Goal: Book appointment/travel/reservation

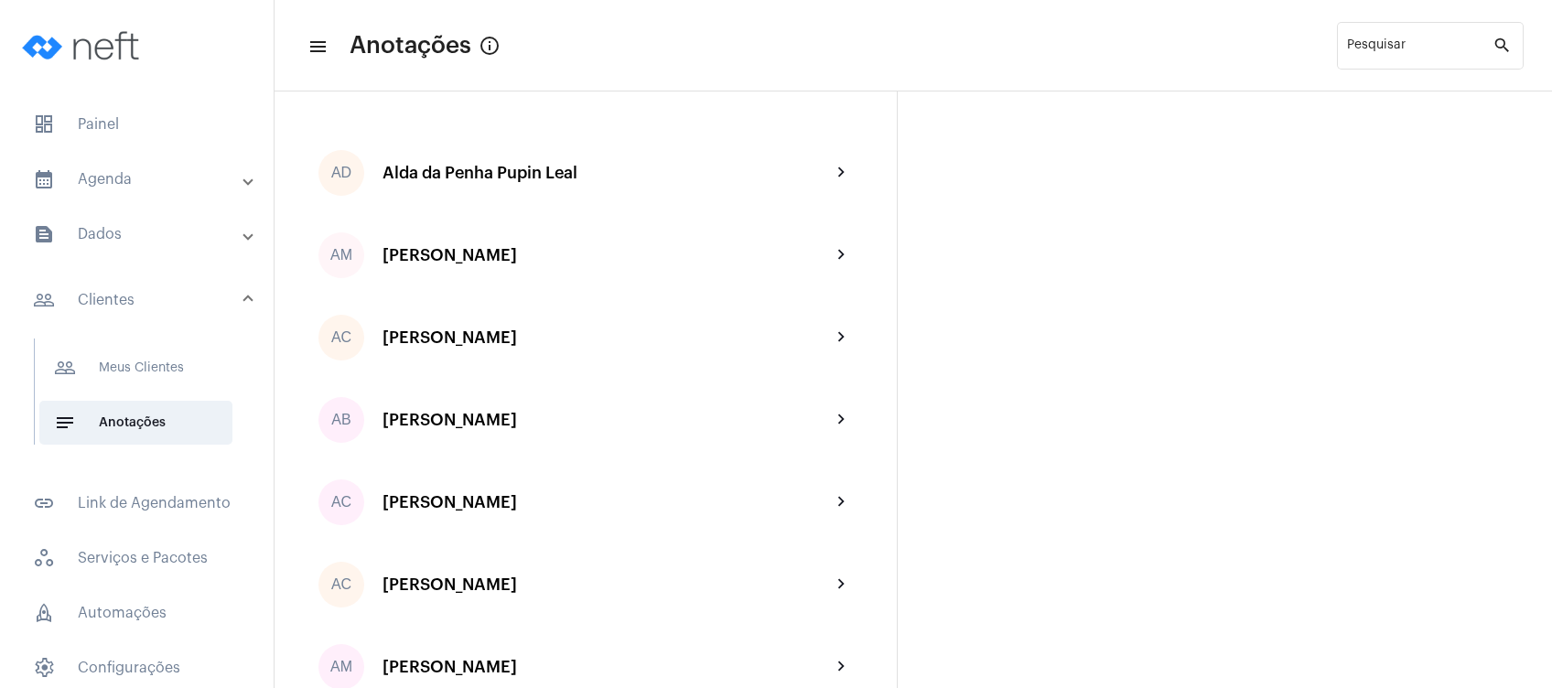
click at [117, 172] on mat-panel-title "calendar_month_outlined Agenda" at bounding box center [138, 179] width 211 height 22
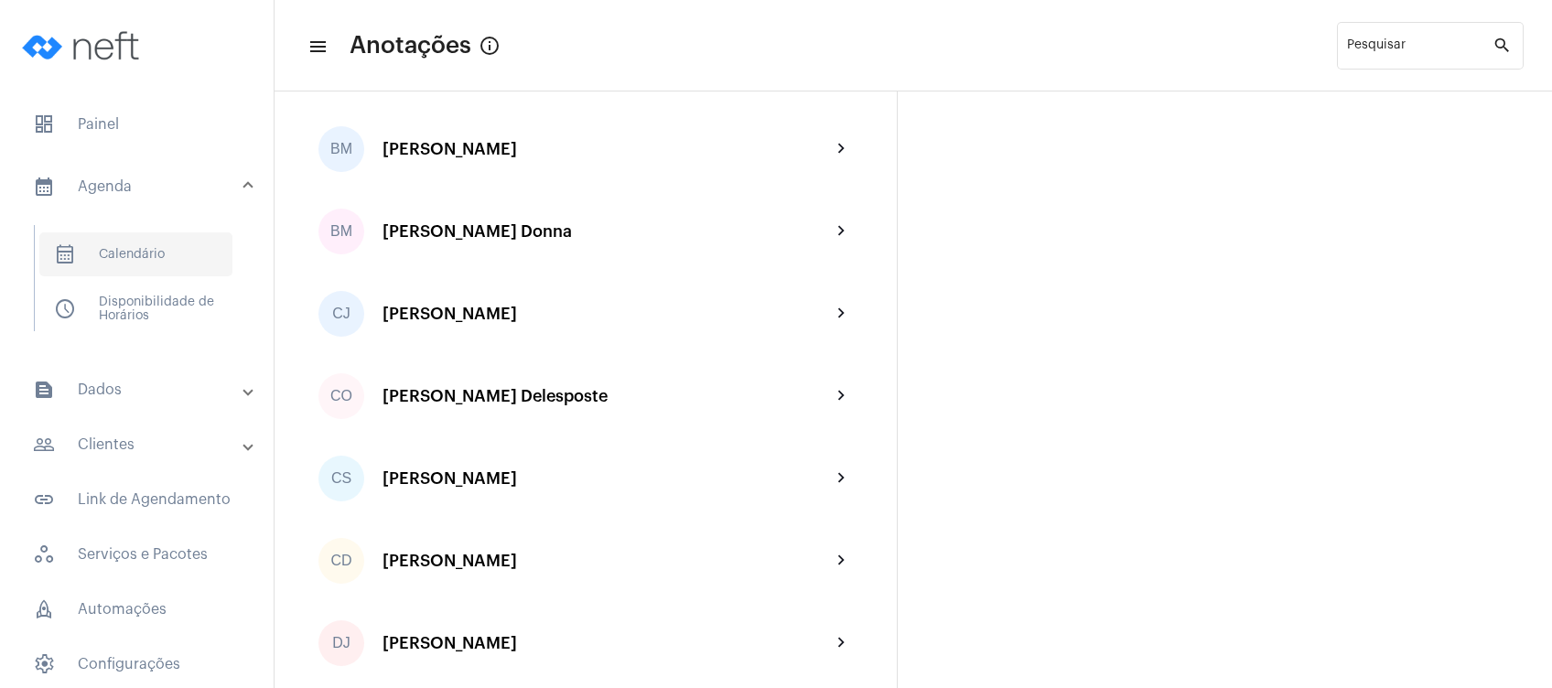
click at [112, 250] on span "calendar_month_outlined Calendário" at bounding box center [135, 254] width 193 height 44
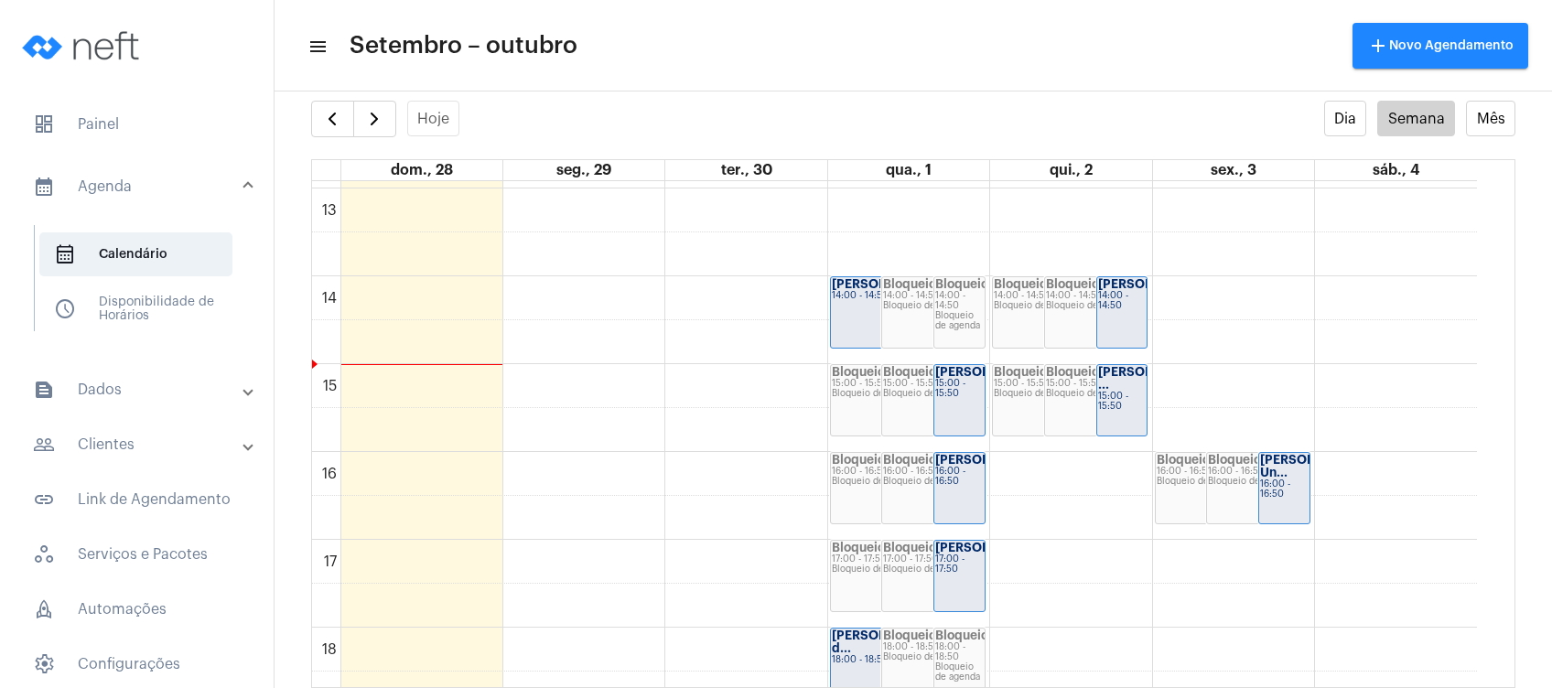
scroll to position [1138, 0]
click at [373, 106] on button "button" at bounding box center [374, 119] width 43 height 37
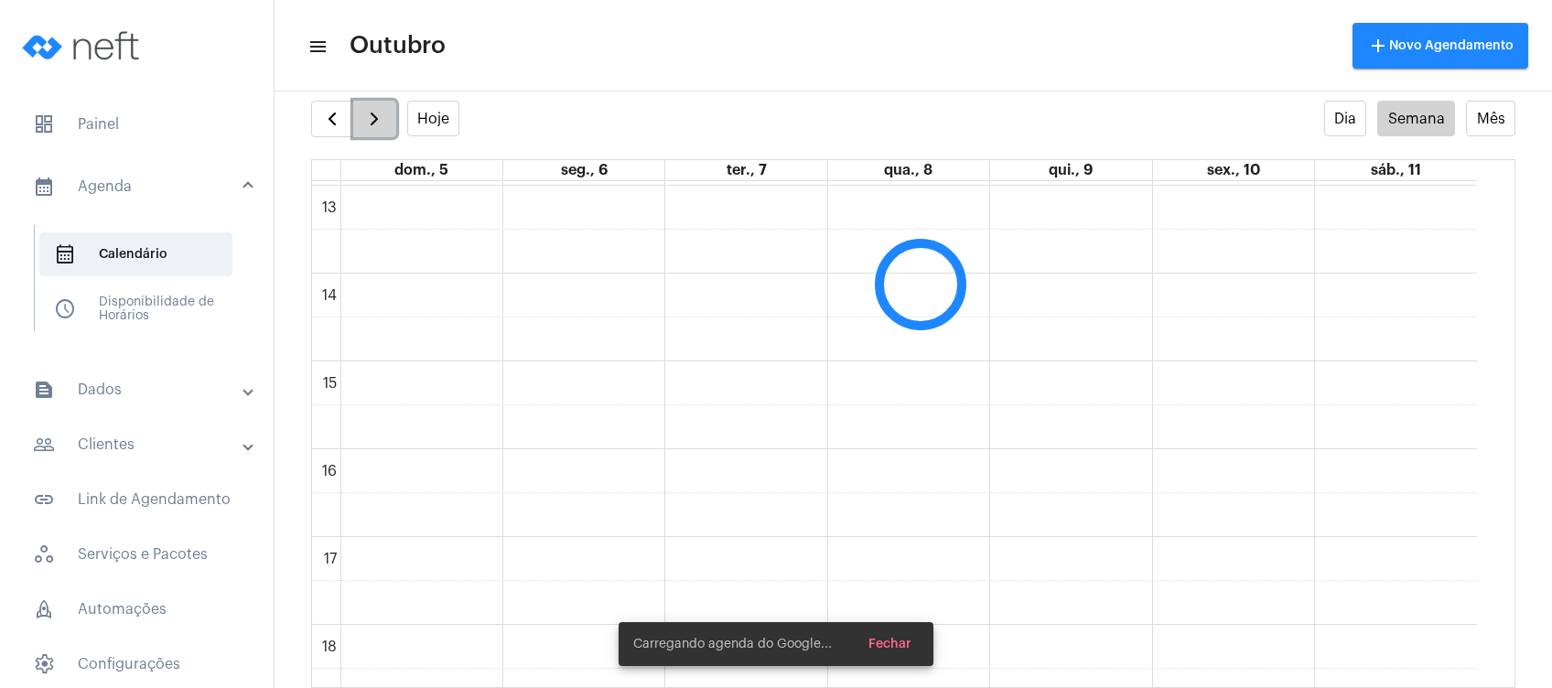
scroll to position [527, 0]
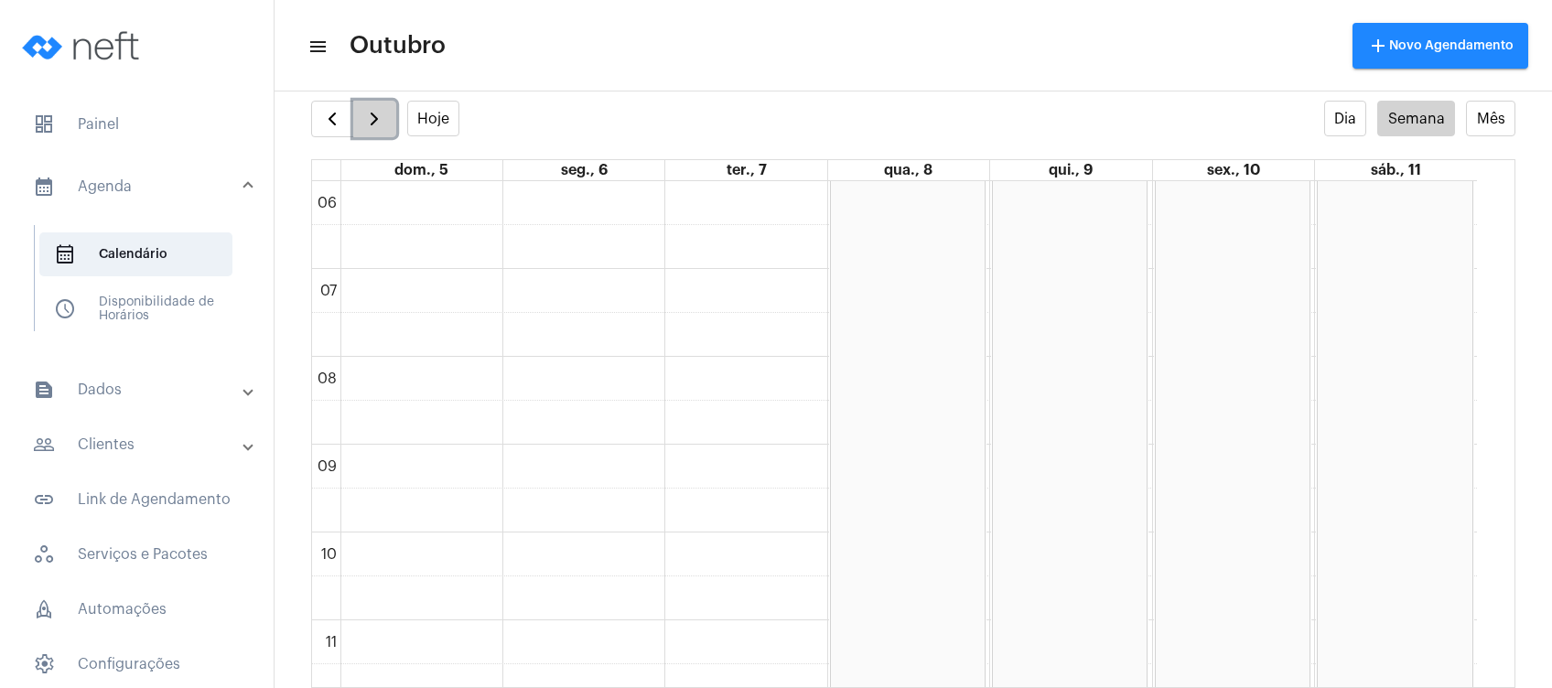
click at [373, 106] on button "button" at bounding box center [374, 119] width 43 height 37
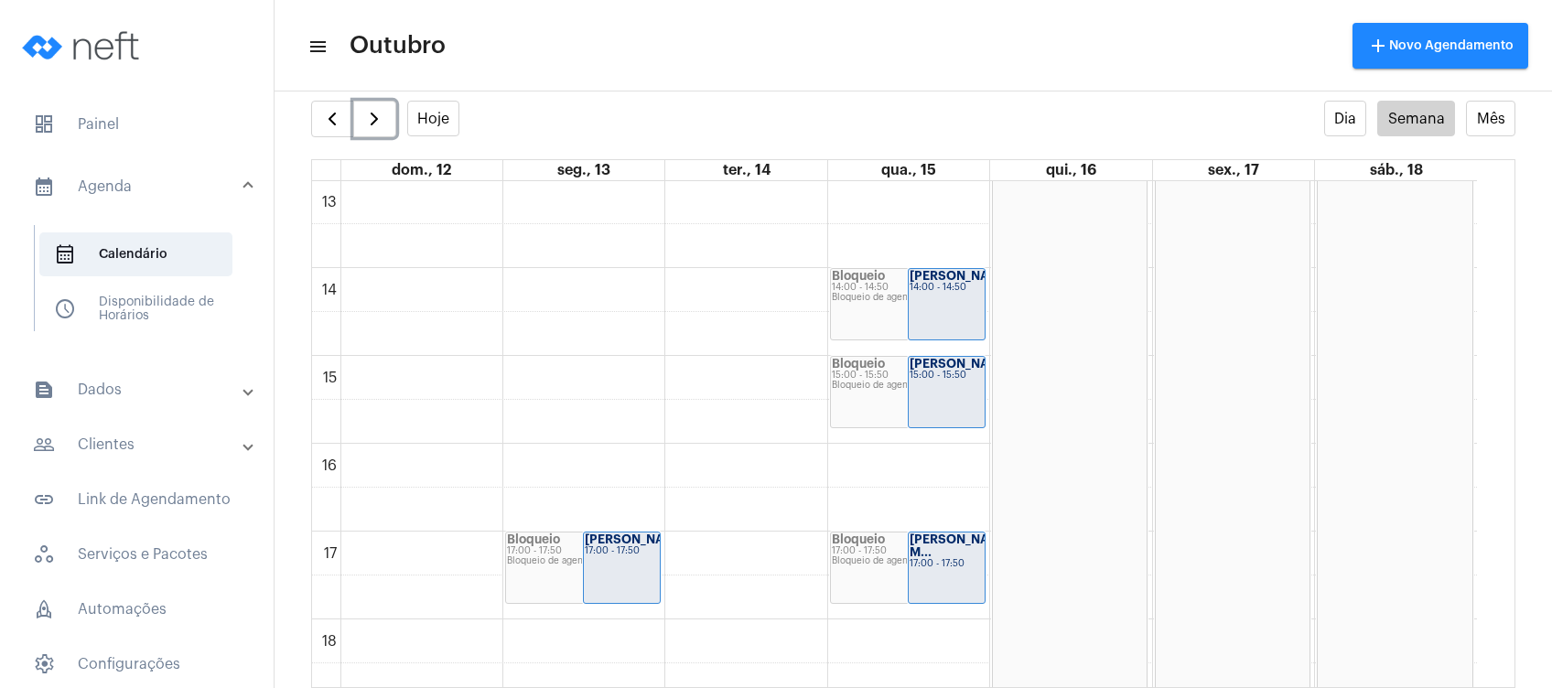
scroll to position [1260, 0]
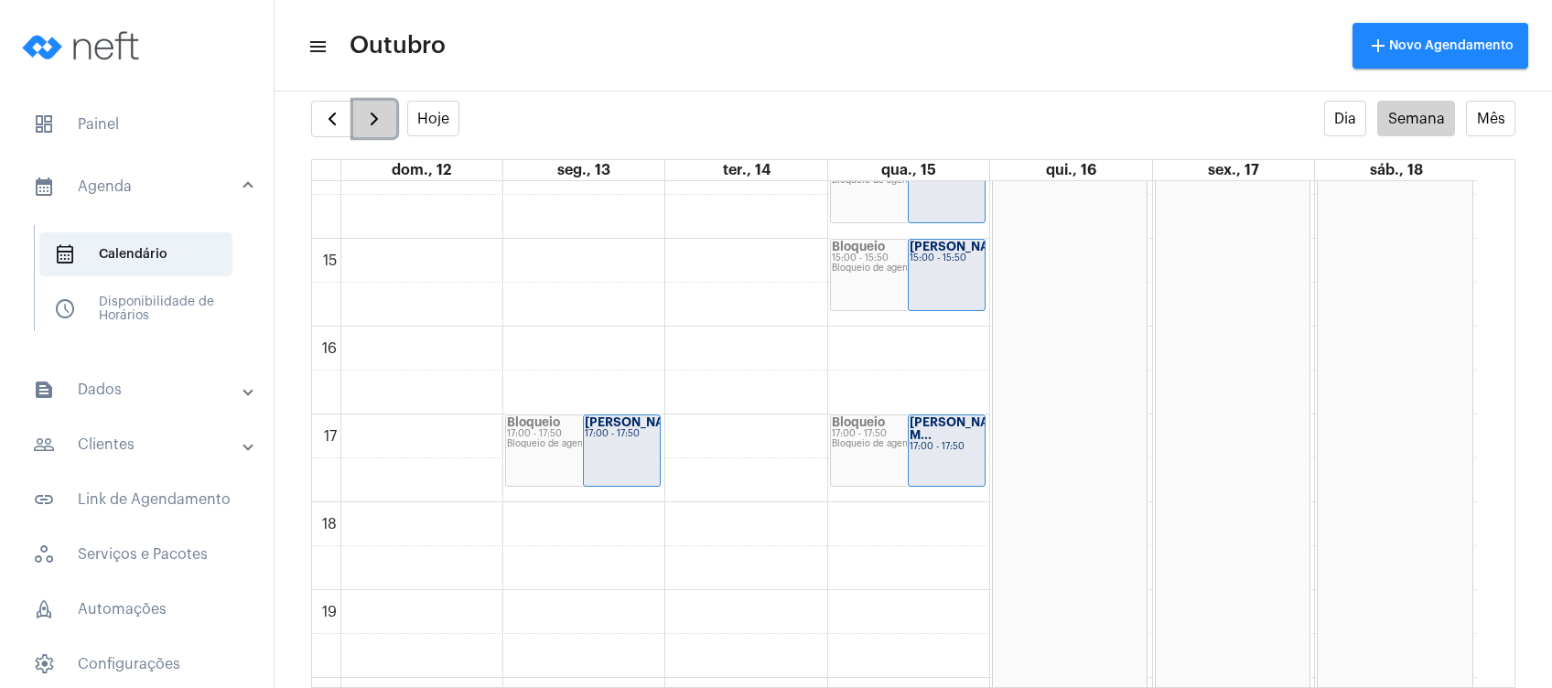
click at [373, 111] on span "button" at bounding box center [374, 119] width 22 height 22
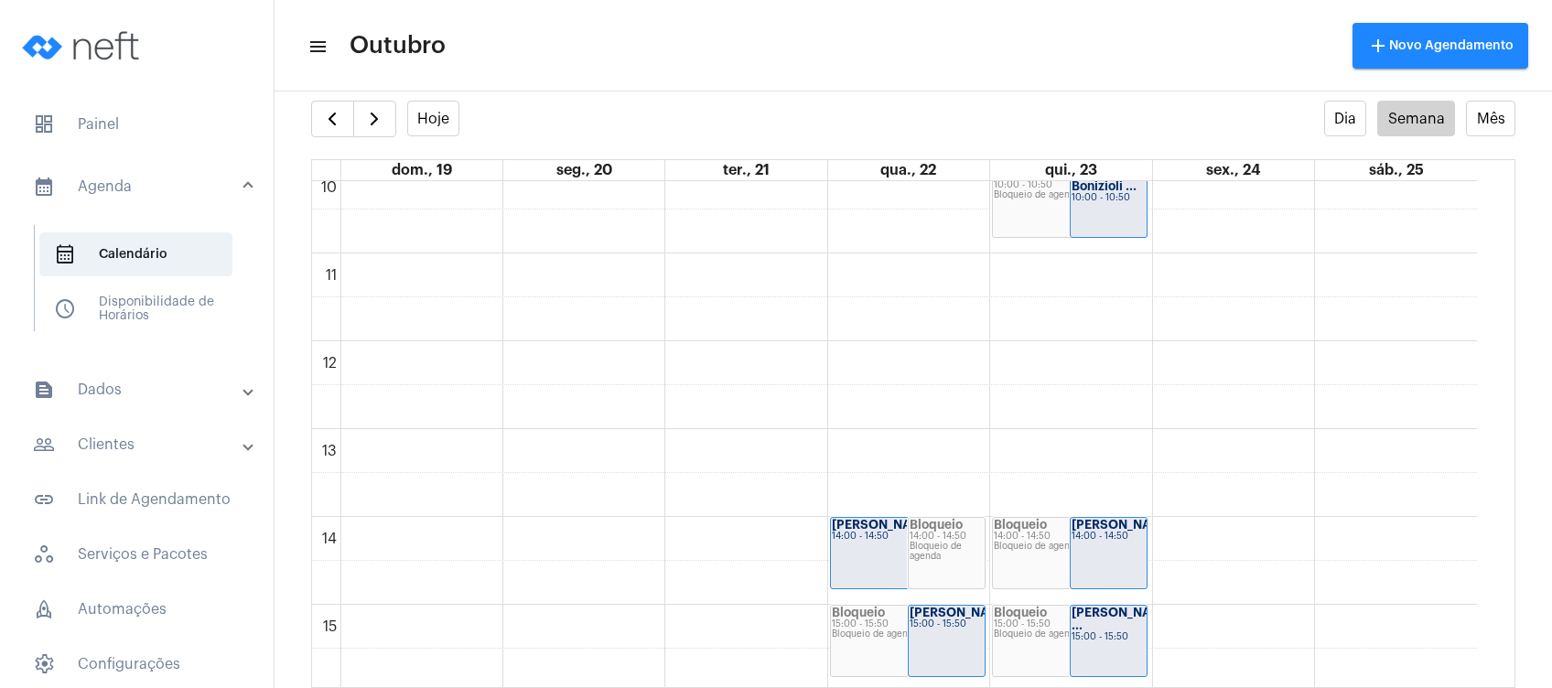
click at [335, 84] on mat-toolbar "menu Outubro add Novo Agendamento" at bounding box center [914, 46] width 1278 height 92
click at [323, 108] on span "button" at bounding box center [332, 119] width 22 height 22
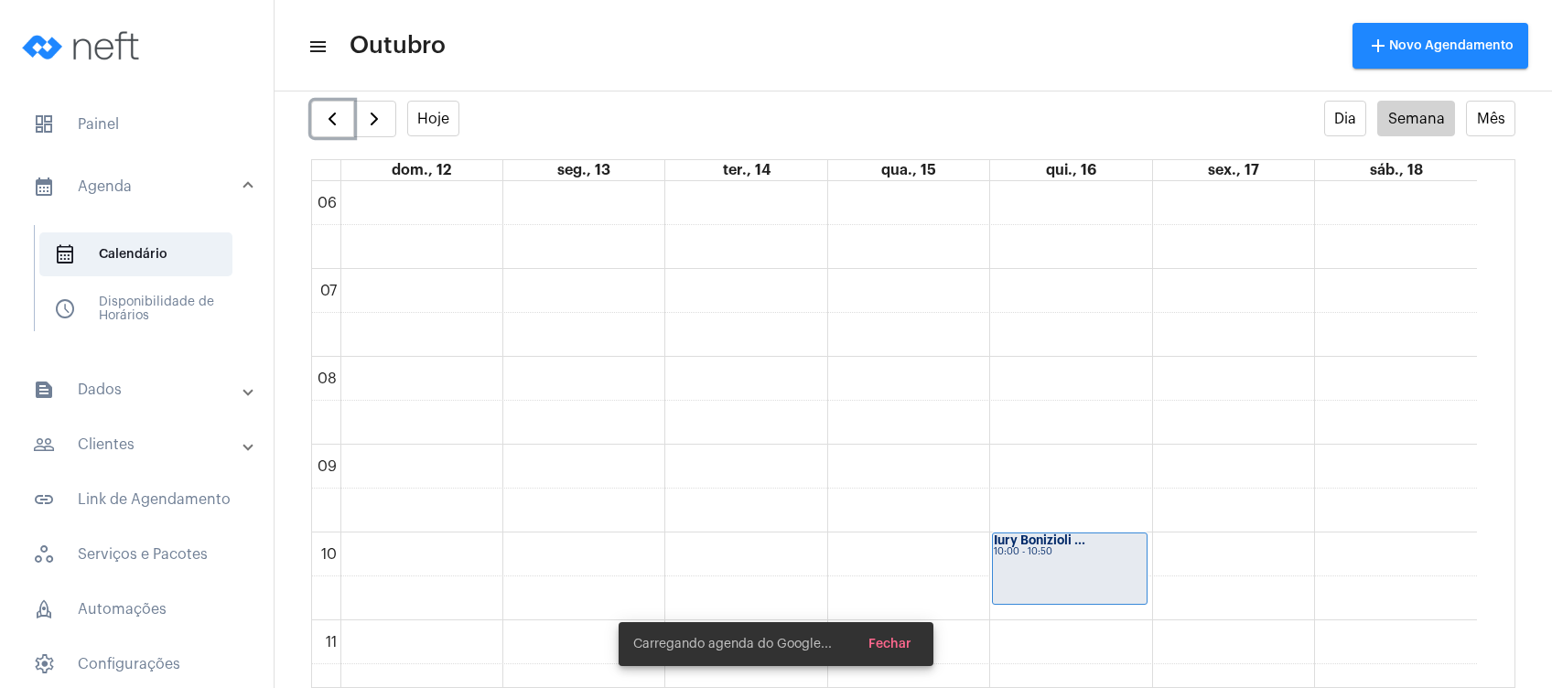
scroll to position [772, 0]
